Goal: Browse casually

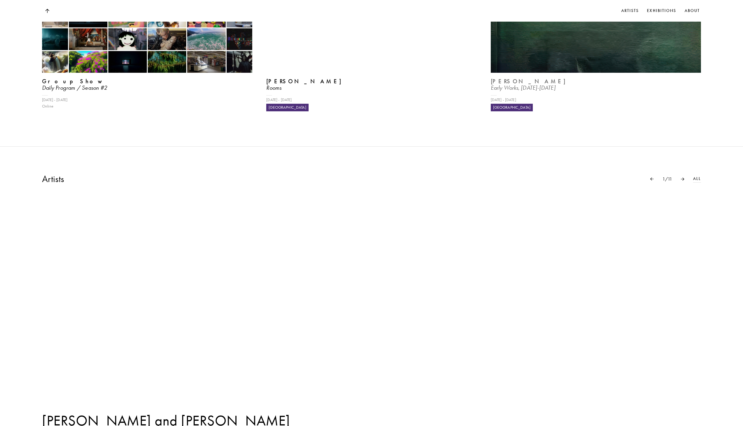
scroll to position [584, 0]
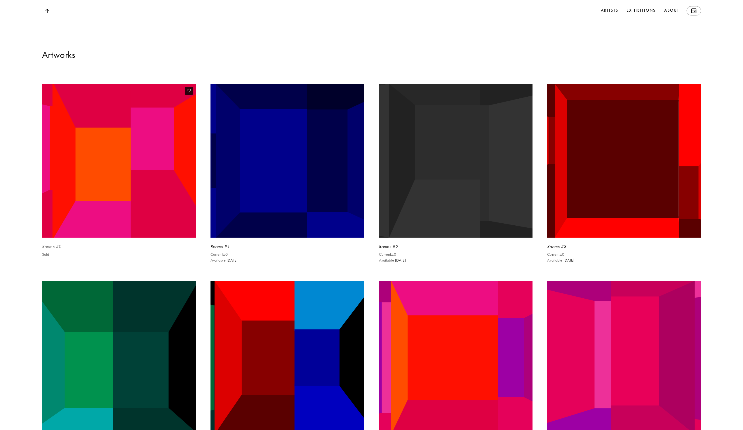
scroll to position [1558, 0]
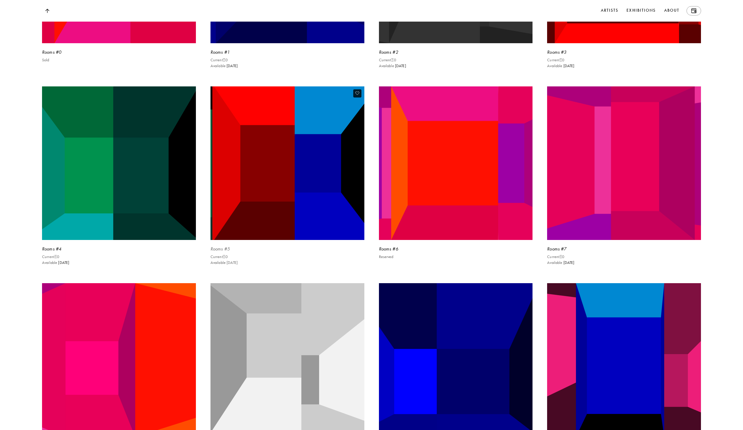
click at [263, 176] on img at bounding box center [287, 163] width 159 height 159
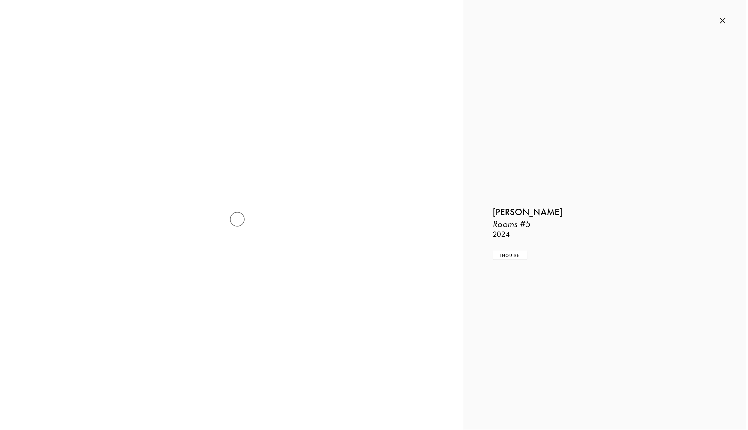
scroll to position [1560, 0]
click at [722, 21] on img at bounding box center [724, 21] width 6 height 6
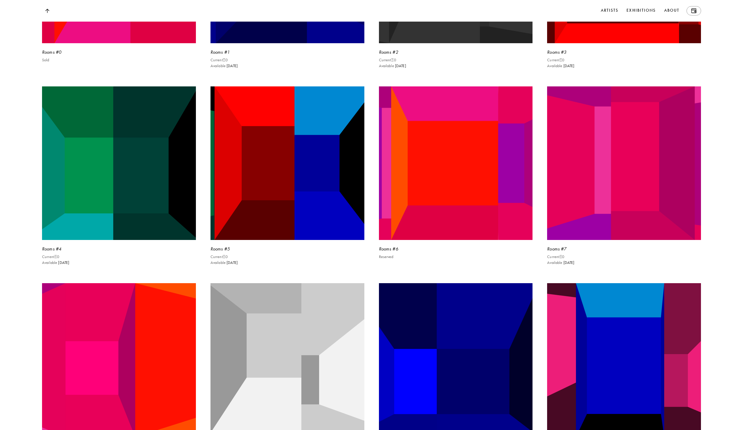
scroll to position [1752, 0]
